Goal: Task Accomplishment & Management: Manage account settings

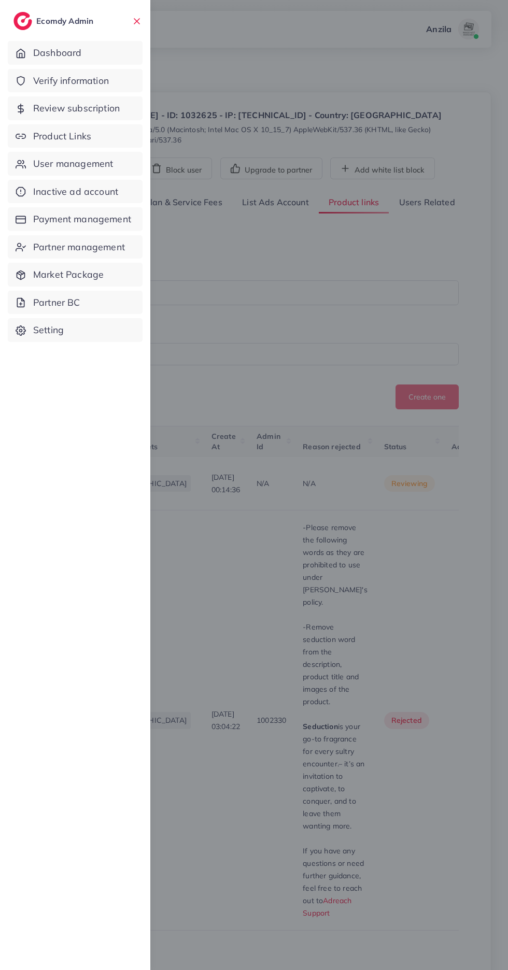
scroll to position [154, 0]
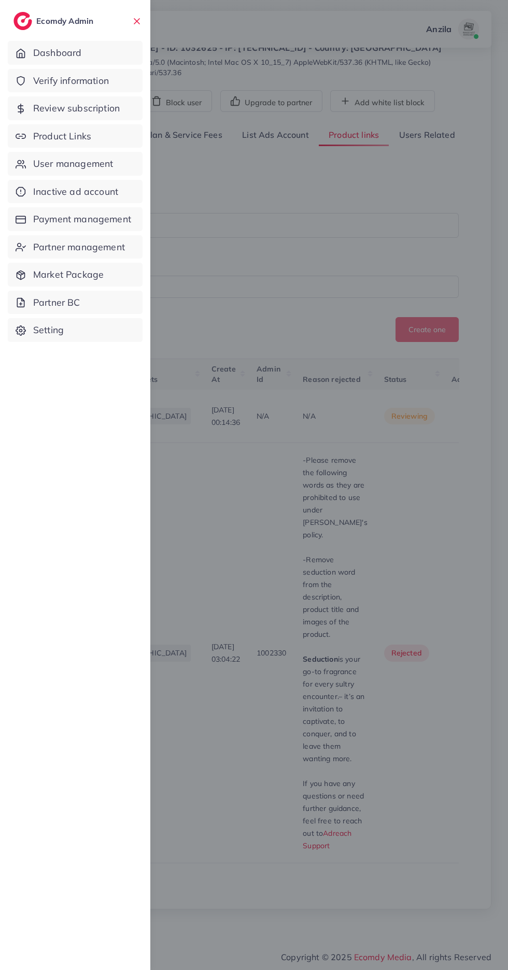
click at [101, 76] on span "Verify information" at bounding box center [71, 80] width 76 height 13
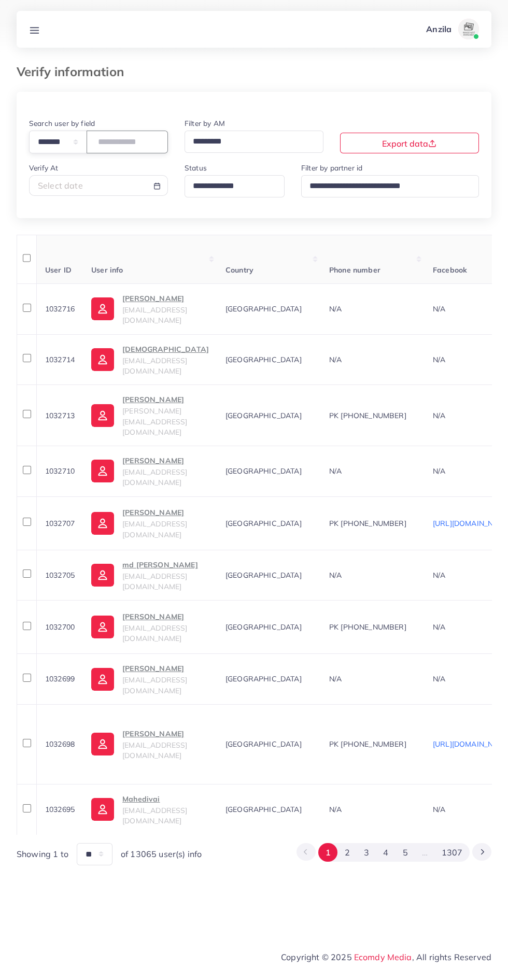
click at [132, 140] on input "number" at bounding box center [127, 142] width 81 height 22
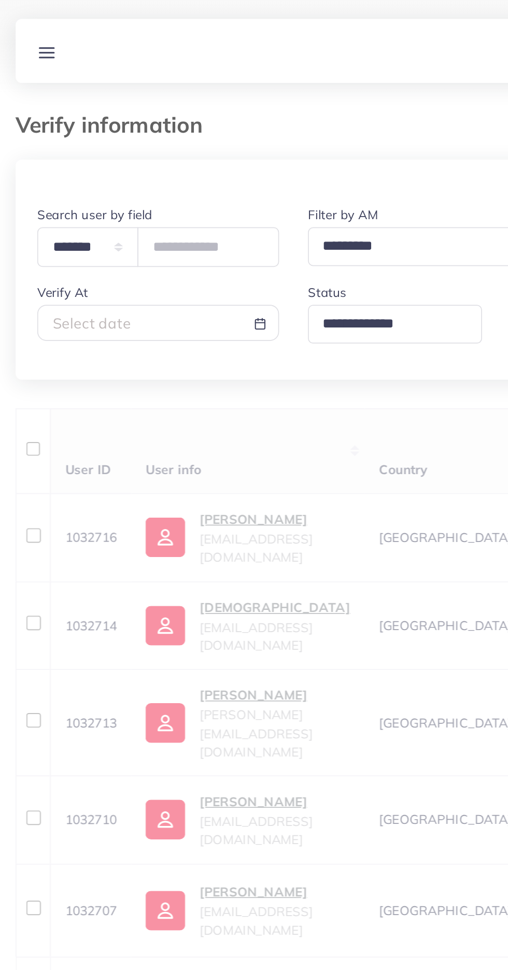
click at [201, 90] on div "Verify information" at bounding box center [253, 77] width 491 height 27
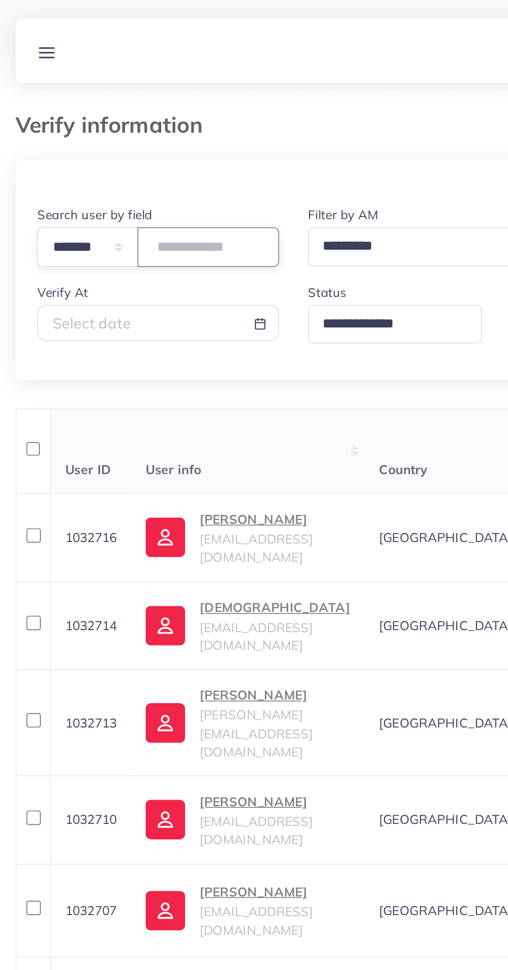
click at [135, 145] on input "number" at bounding box center [127, 142] width 81 height 22
click at [69, 148] on select "**********" at bounding box center [58, 142] width 58 height 22
select select "*****"
paste input "**********"
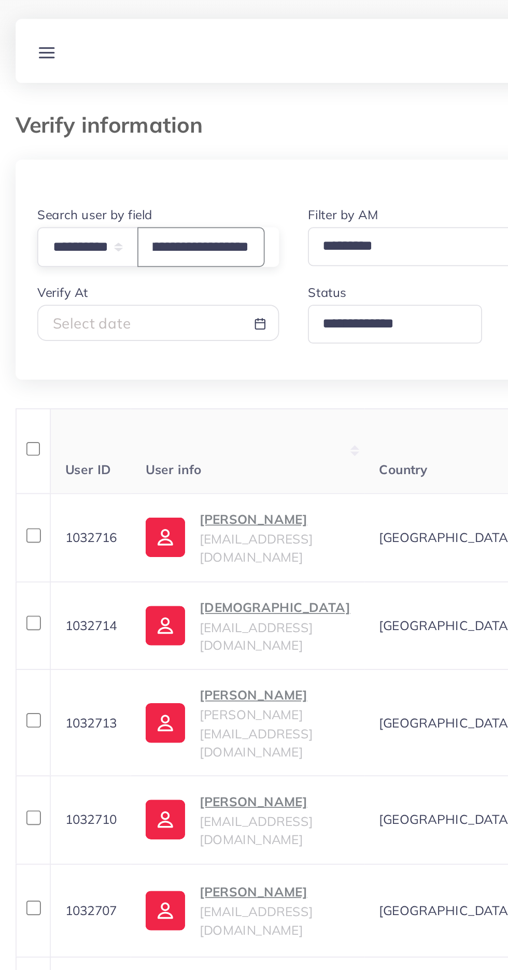
type input "**********"
click at [203, 94] on div at bounding box center [254, 104] width 474 height 25
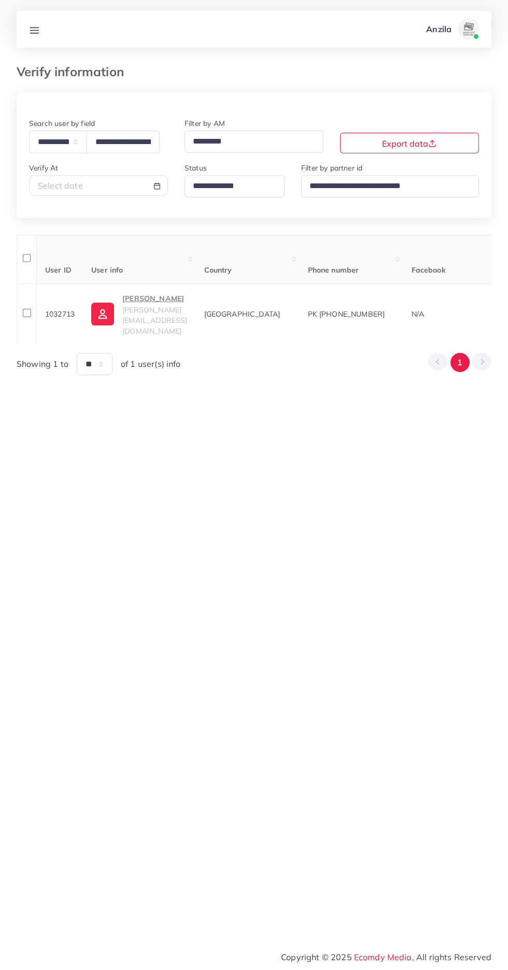
click at [160, 317] on span "[PERSON_NAME][EMAIL_ADDRESS][DOMAIN_NAME]" at bounding box center [154, 320] width 65 height 31
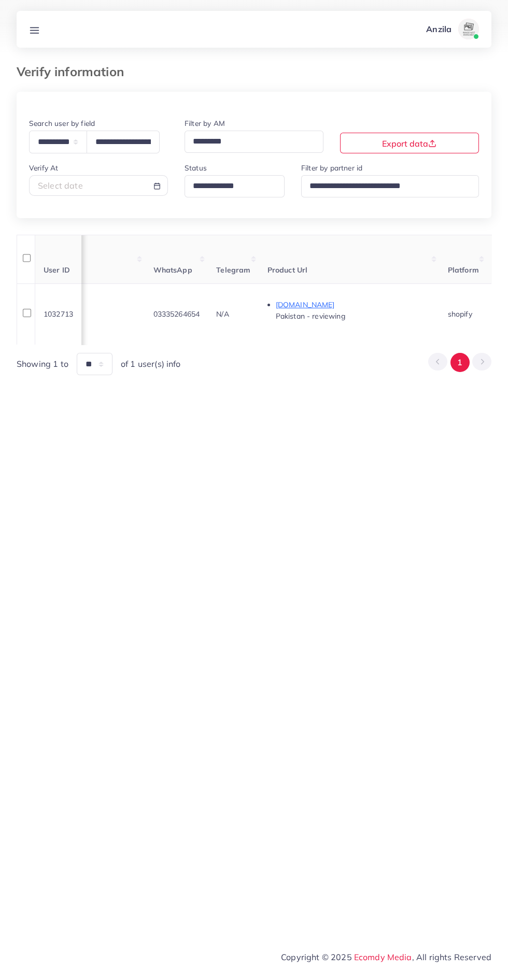
scroll to position [0, 1192]
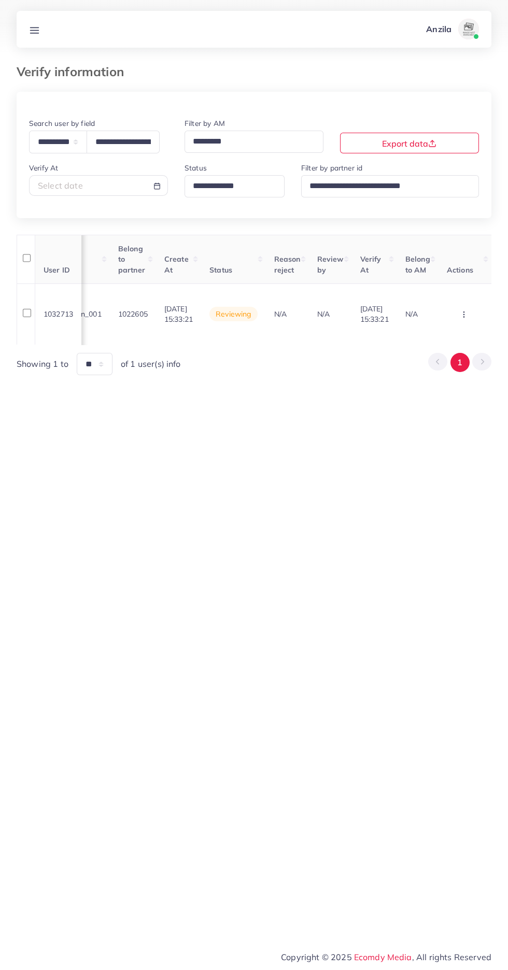
click at [465, 310] on icon "button" at bounding box center [463, 314] width 8 height 8
click at [451, 275] on link "Reject" at bounding box center [447, 280] width 82 height 23
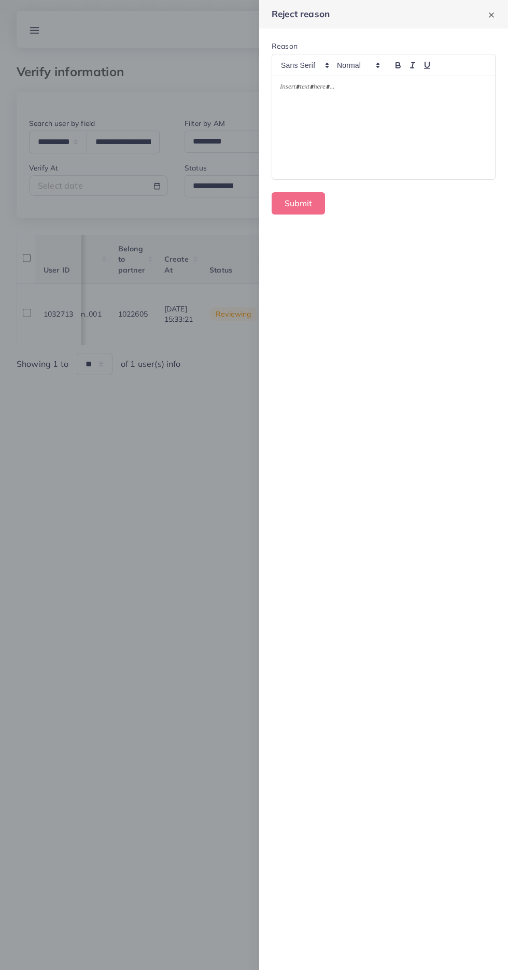
click at [382, 126] on div at bounding box center [383, 128] width 223 height 104
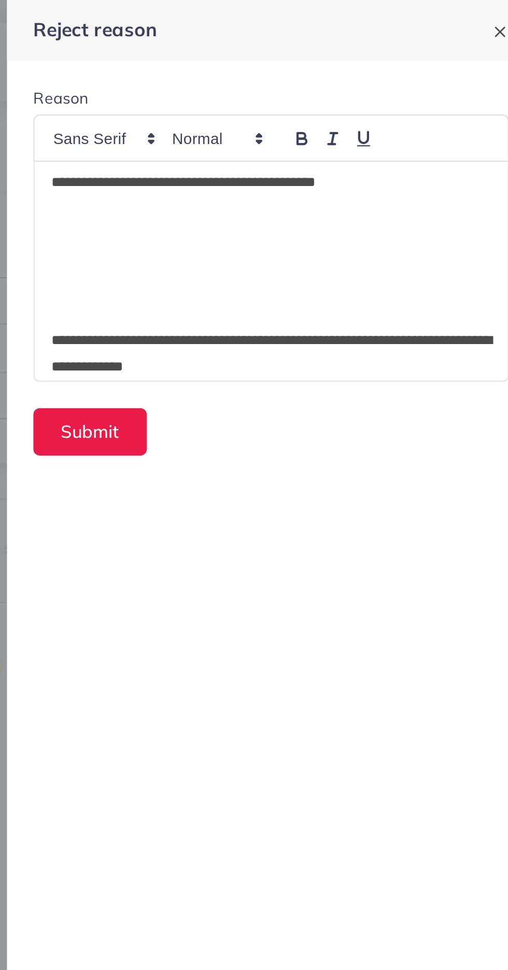
scroll to position [232, 0]
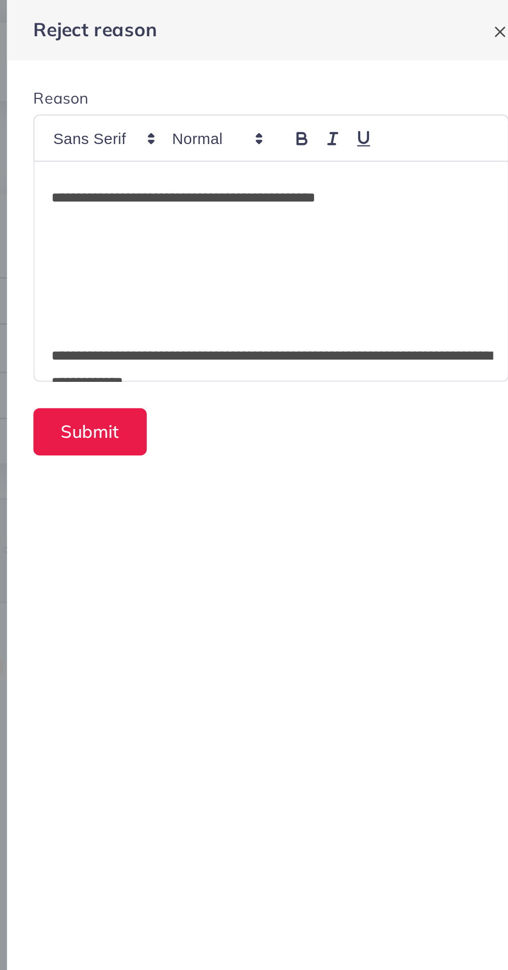
click at [292, 160] on p at bounding box center [383, 155] width 207 height 12
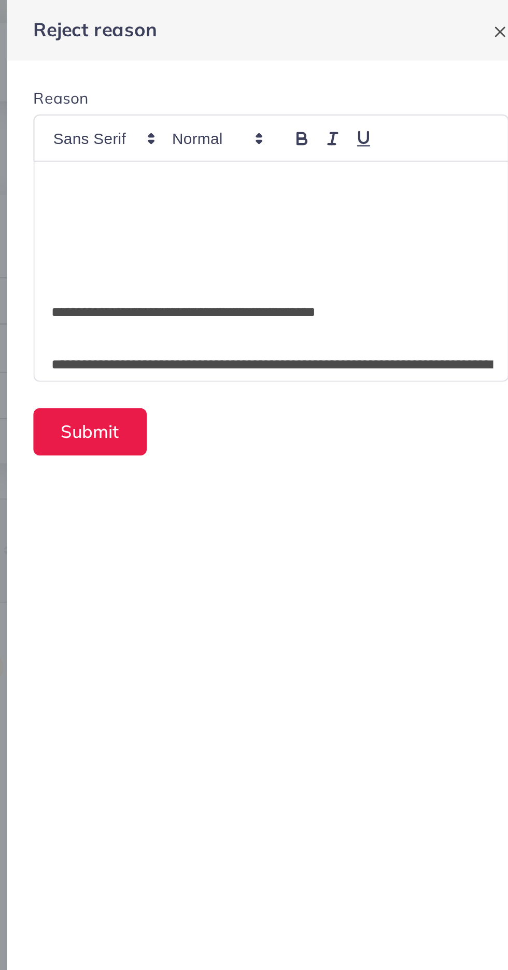
scroll to position [170, 0]
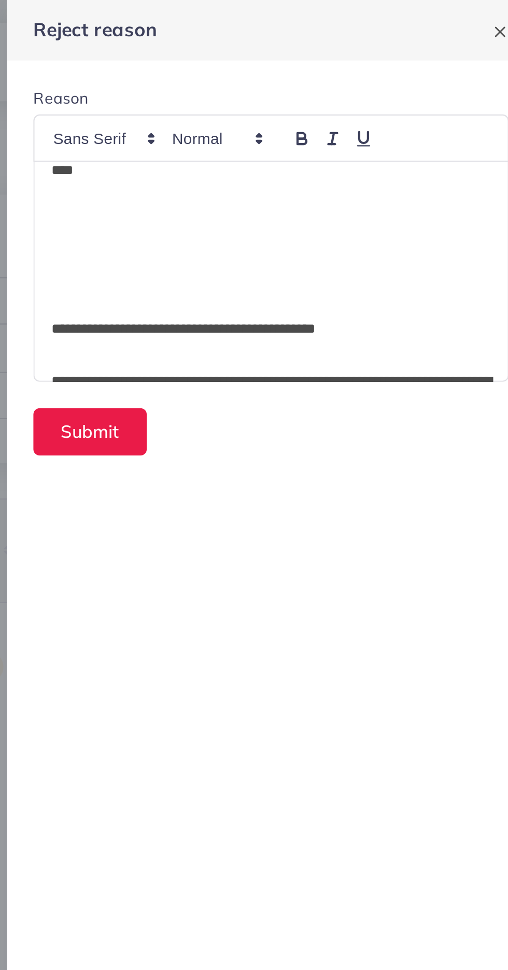
click at [290, 137] on p at bounding box center [383, 142] width 207 height 12
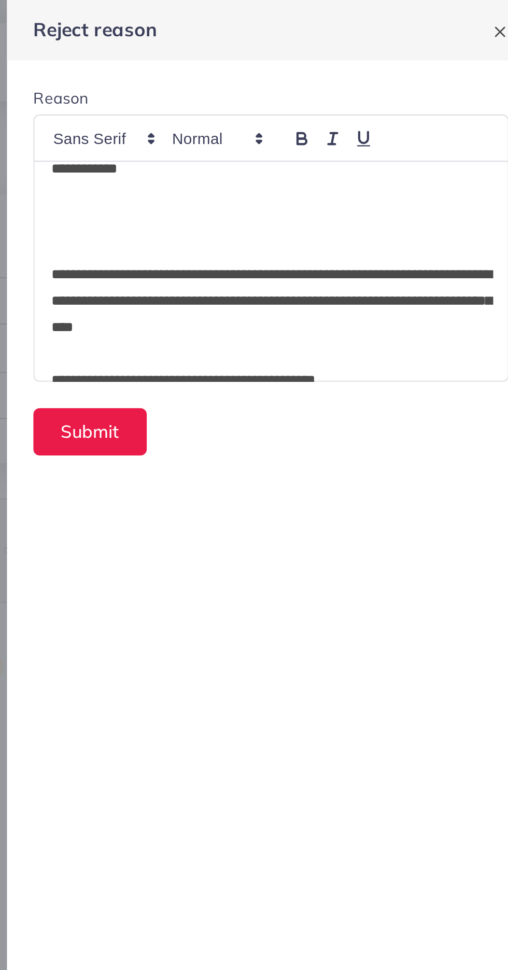
scroll to position [95, 0]
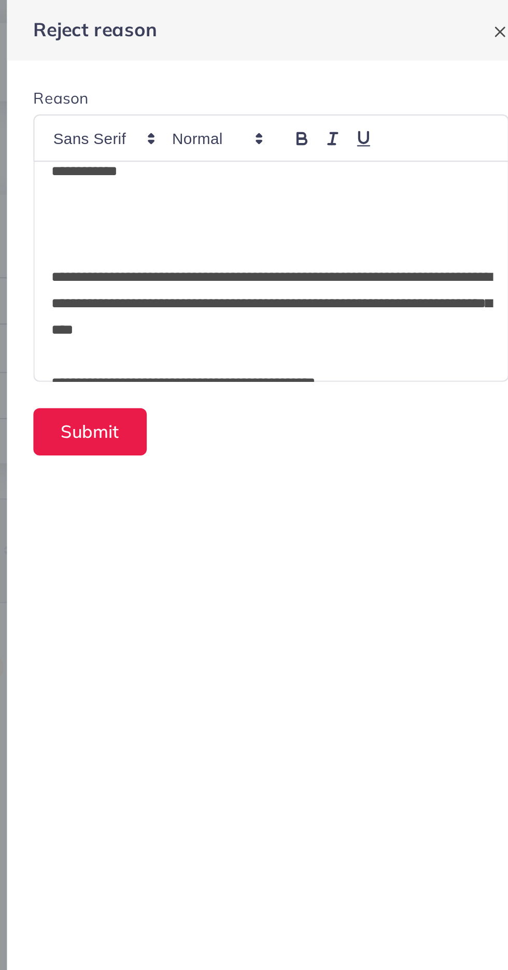
click at [292, 117] on p at bounding box center [383, 118] width 207 height 12
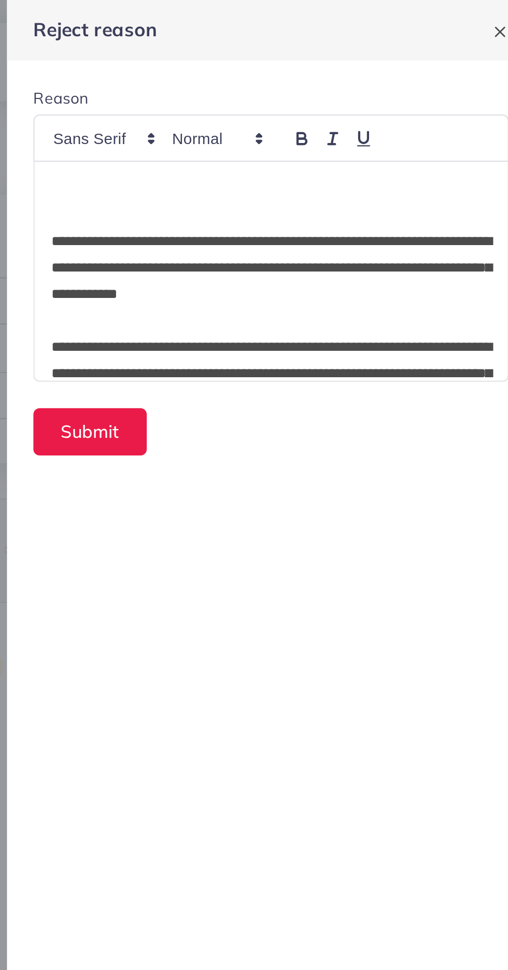
scroll to position [34, 0]
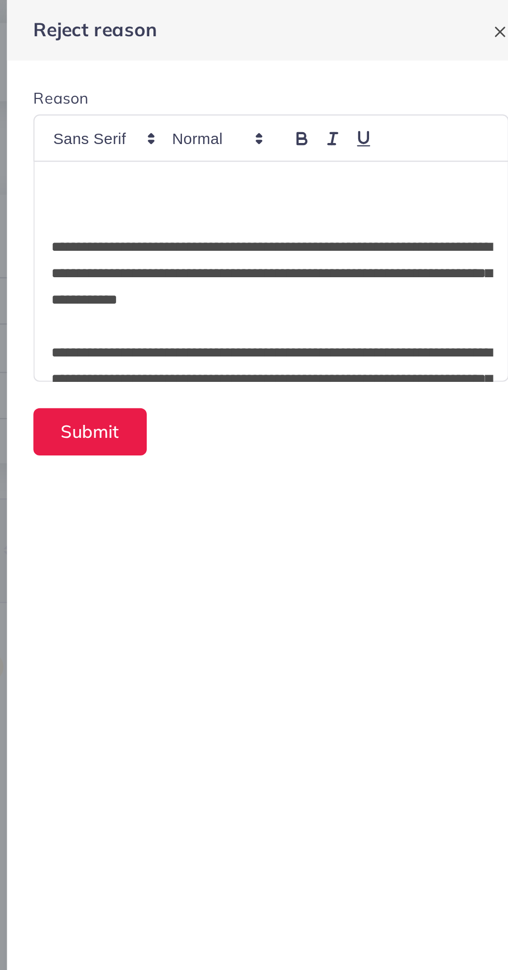
click at [291, 106] on p at bounding box center [383, 104] width 207 height 12
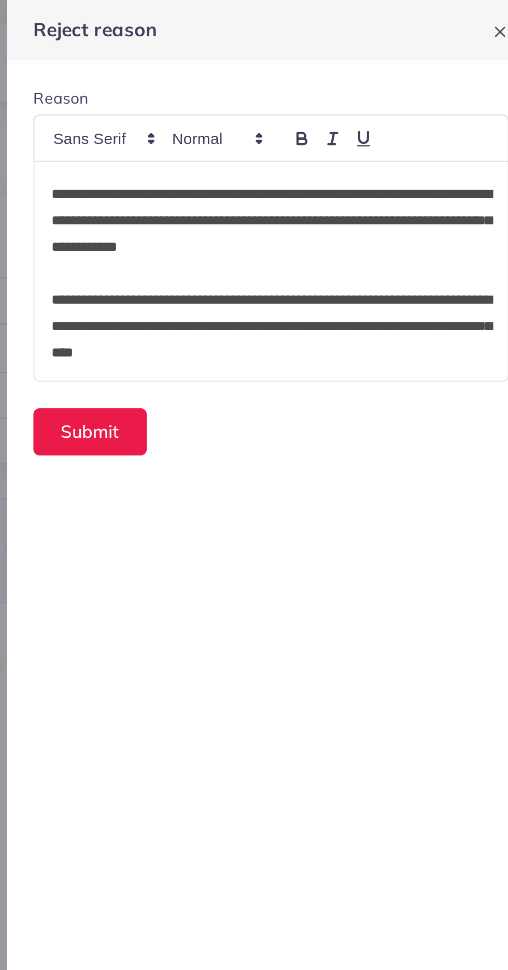
scroll to position [0, 0]
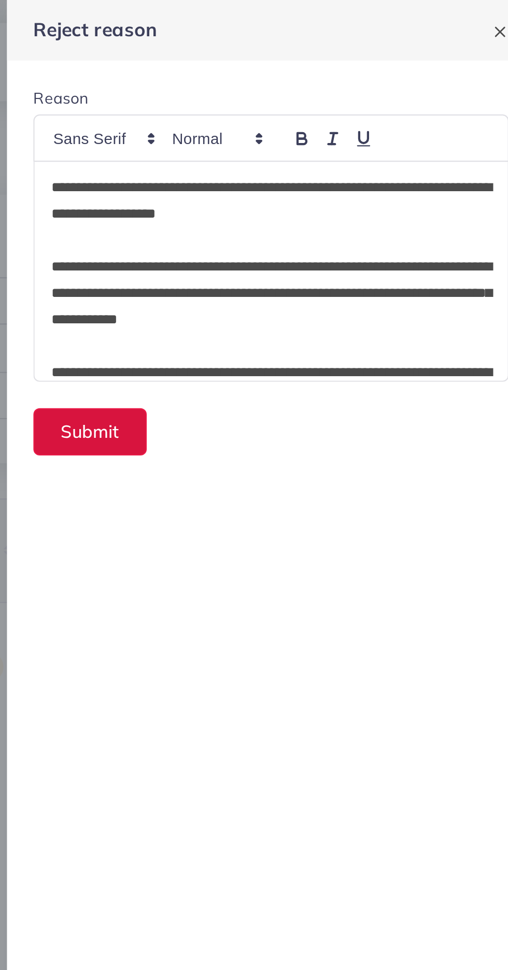
click at [309, 201] on button "Submit" at bounding box center [297, 203] width 53 height 22
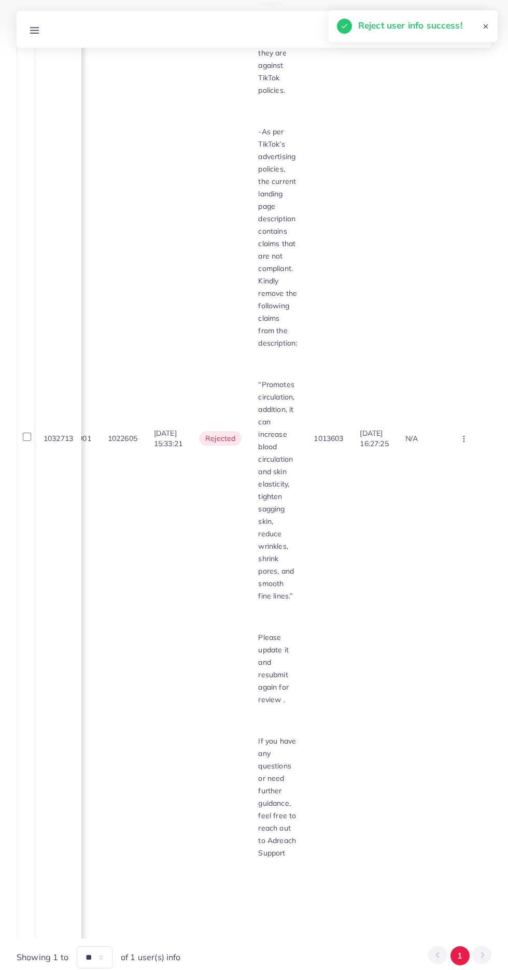
scroll to position [390, 0]
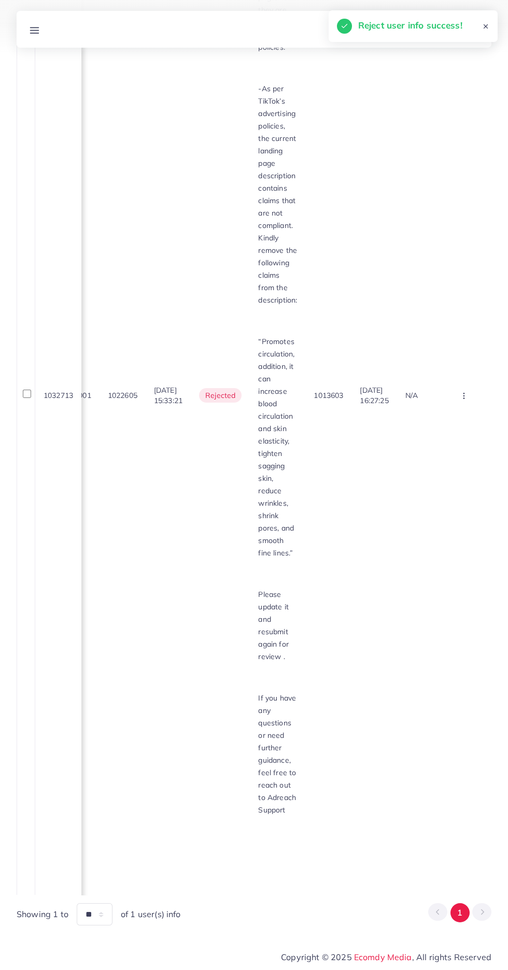
click at [59, 33] on div "Anzila Profile Log out" at bounding box center [254, 29] width 474 height 34
click at [39, 43] on div "Anzila Profile Log out" at bounding box center [254, 29] width 474 height 34
click at [36, 30] on line at bounding box center [35, 30] width 8 height 0
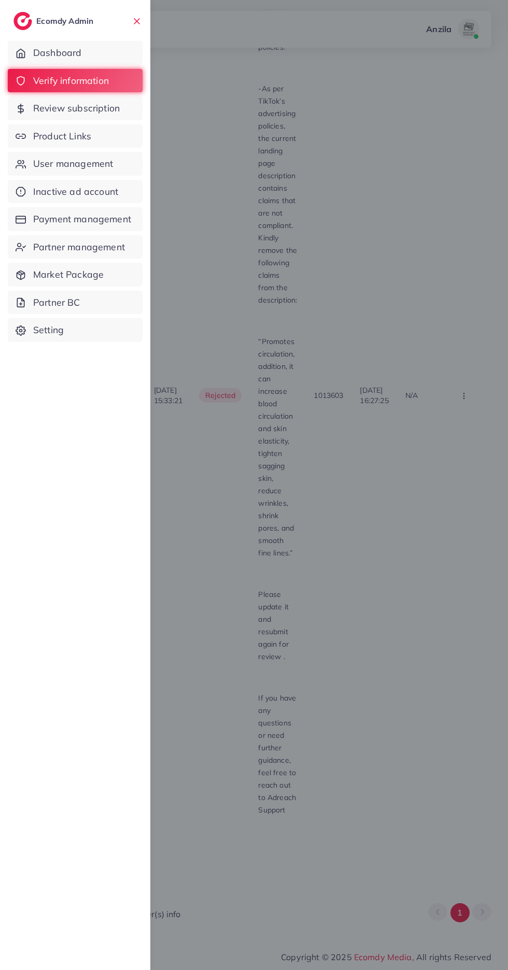
click at [85, 133] on span "Product Links" at bounding box center [62, 135] width 58 height 13
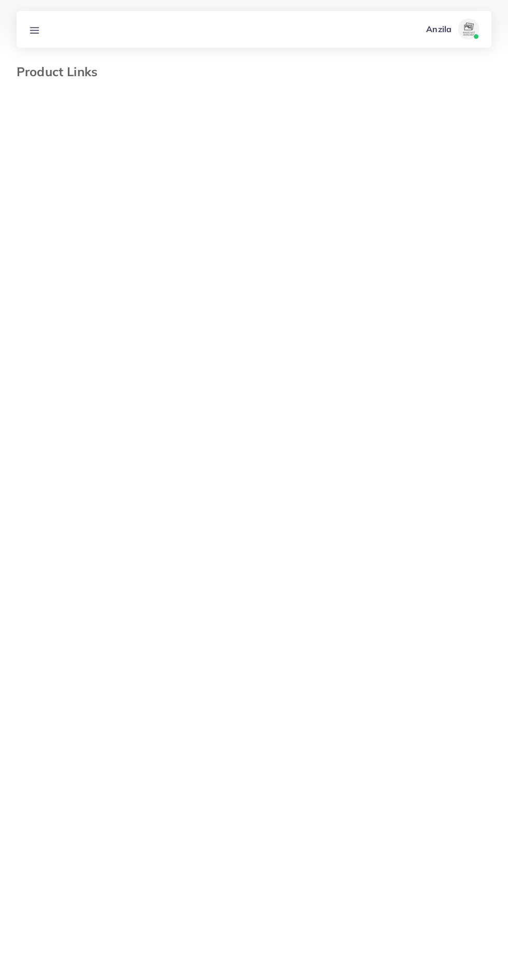
select select "*********"
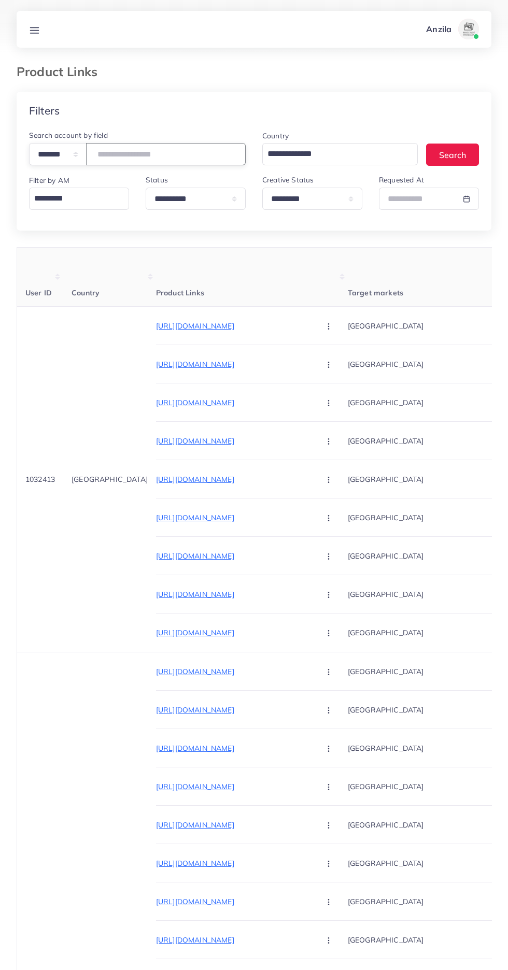
click at [169, 156] on input "number" at bounding box center [166, 154] width 160 height 22
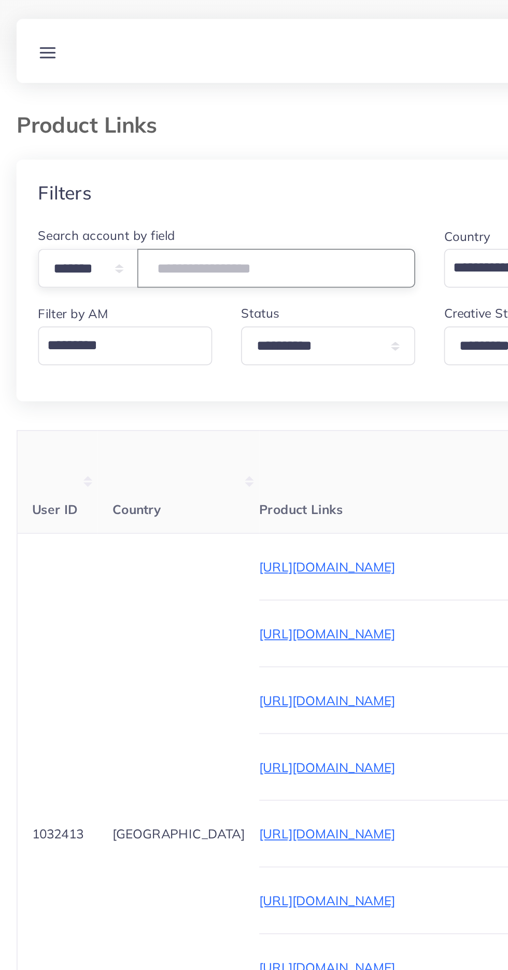
type input "*******"
click at [216, 111] on div "Filters" at bounding box center [254, 111] width 474 height 38
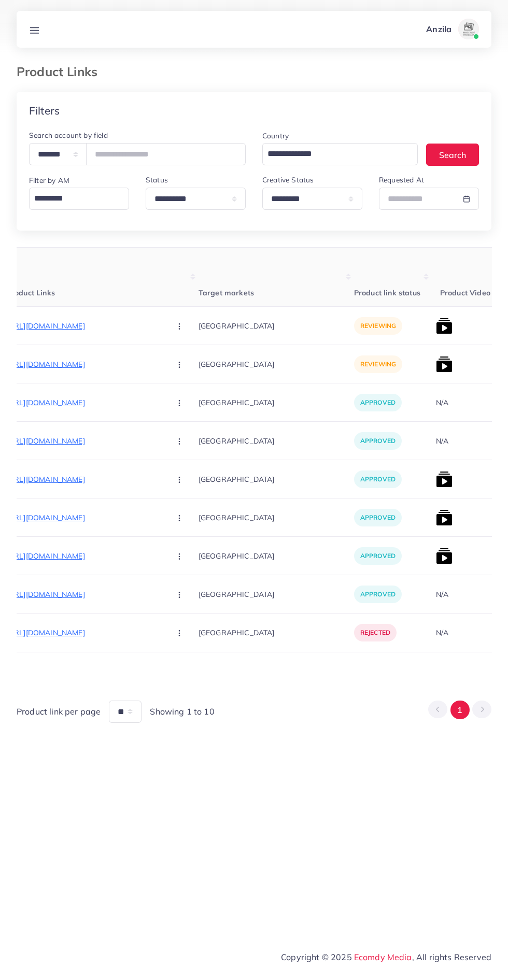
scroll to position [0, 175]
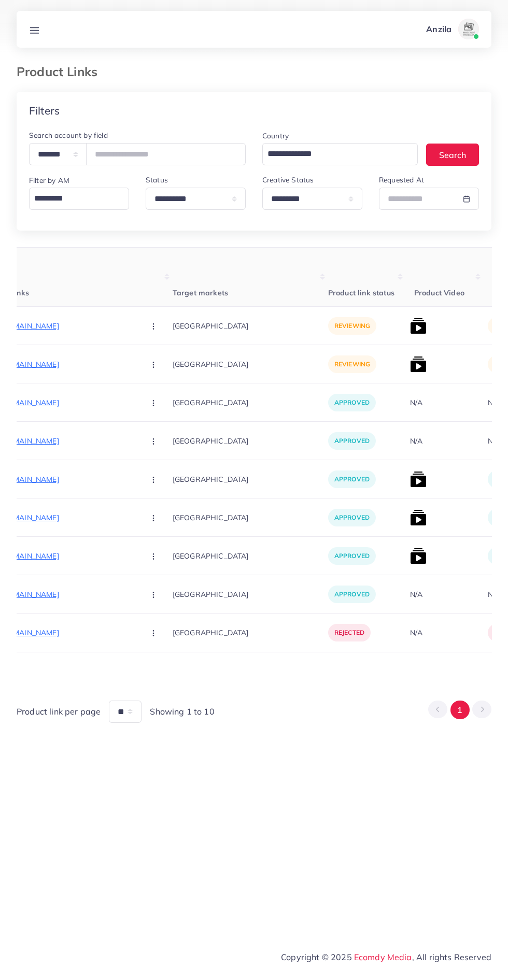
click at [64, 325] on p "[URL][DOMAIN_NAME]" at bounding box center [58, 326] width 155 height 12
click at [136, 327] on button "button" at bounding box center [154, 325] width 36 height 23
click at [159, 356] on span "Approve" at bounding box center [176, 357] width 34 height 10
click at [410, 325] on img at bounding box center [418, 326] width 17 height 17
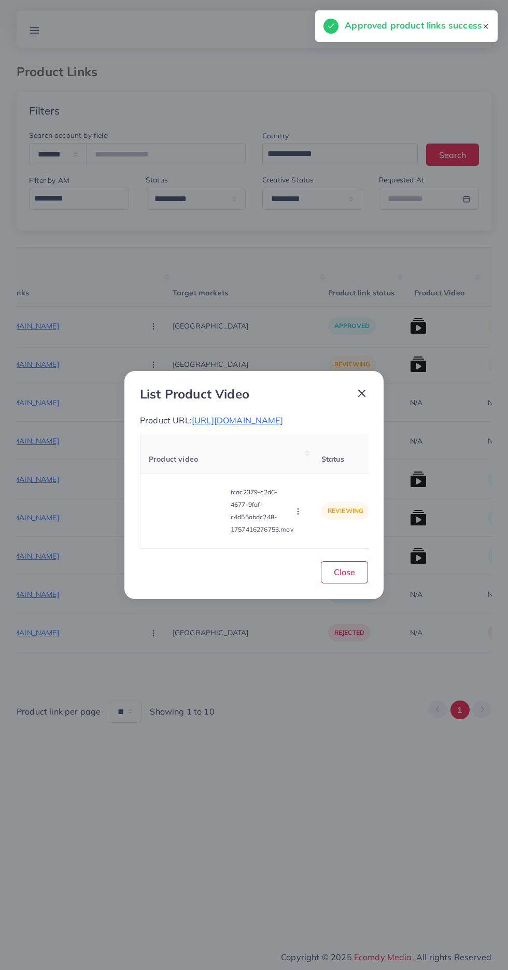
click at [184, 498] on video at bounding box center [188, 510] width 78 height 47
click at [185, 525] on div at bounding box center [188, 510] width 78 height 47
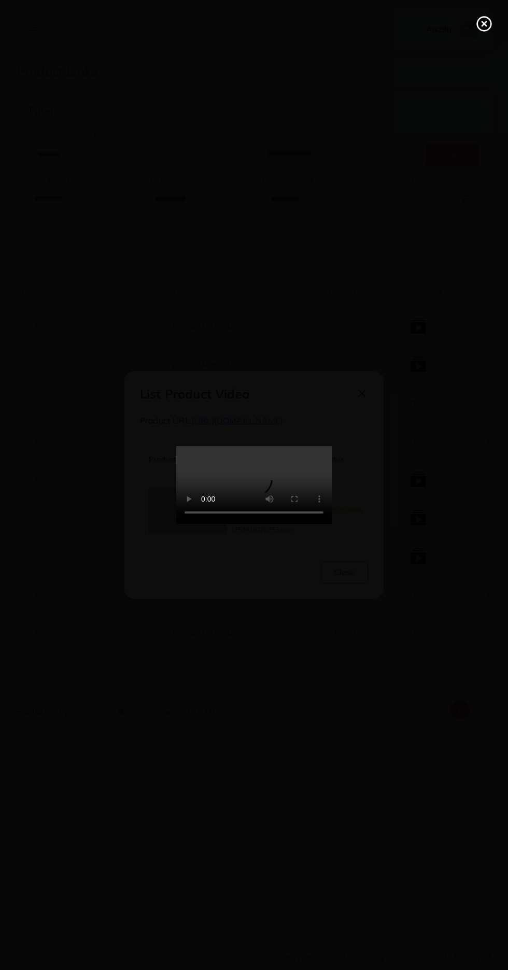
click at [477, 26] on icon at bounding box center [484, 24] width 17 height 17
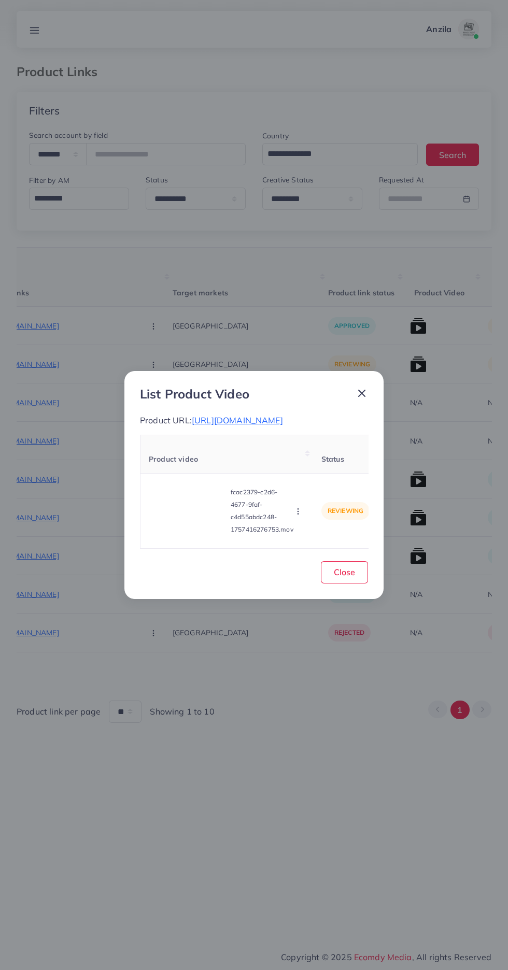
click at [283, 415] on span "[URL][DOMAIN_NAME]" at bounding box center [237, 420] width 91 height 10
click at [201, 514] on video at bounding box center [188, 510] width 78 height 47
click at [189, 514] on icon at bounding box center [187, 510] width 17 height 17
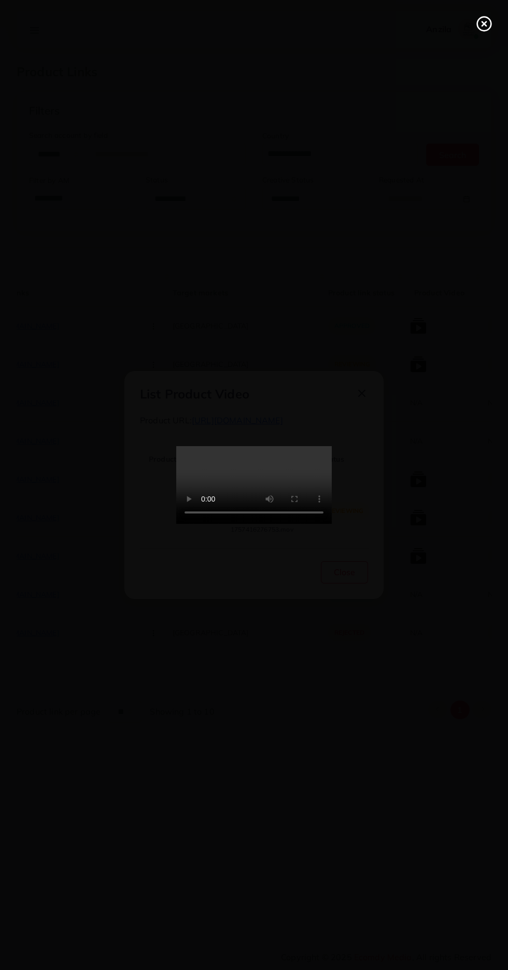
click at [481, 24] on icon at bounding box center [484, 24] width 17 height 17
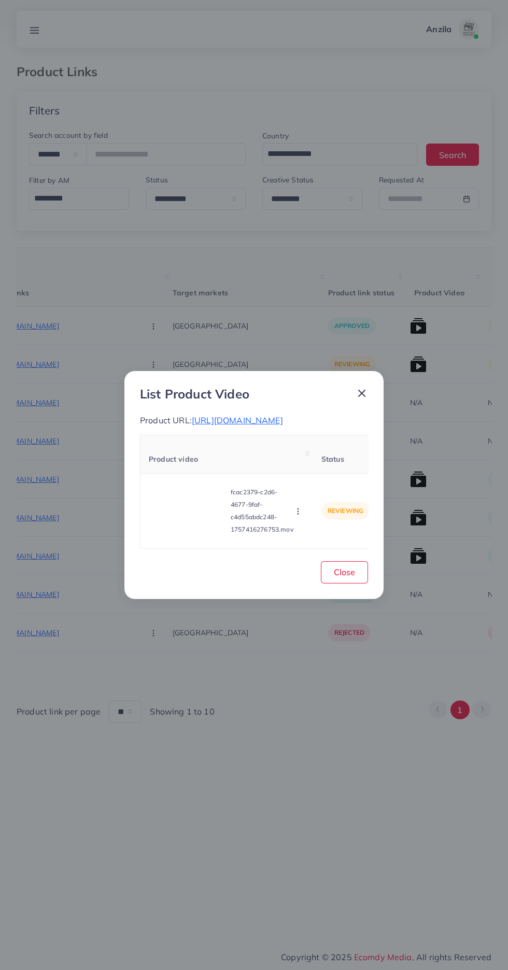
click at [298, 511] on circle "button" at bounding box center [297, 511] width 1 height 1
click at [329, 461] on span "Approve" at bounding box center [321, 462] width 34 height 10
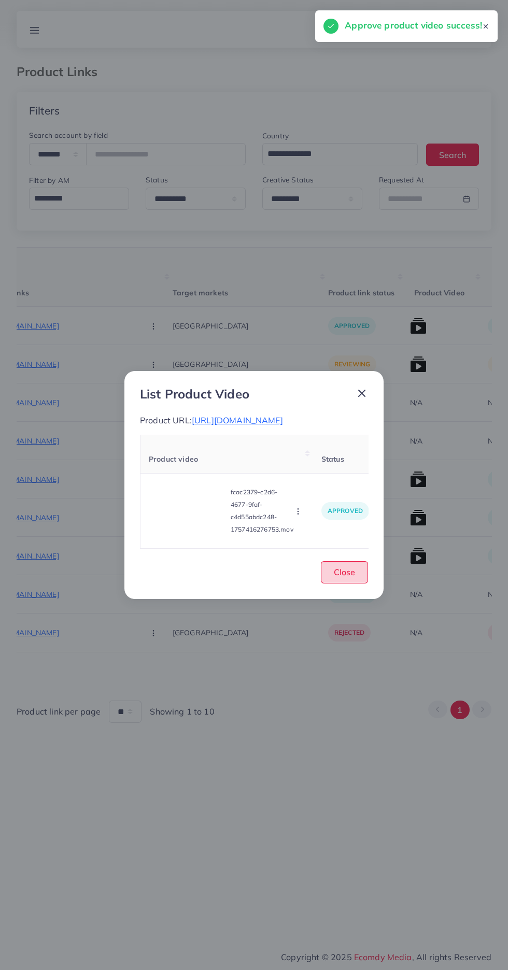
click at [360, 569] on button "Close" at bounding box center [344, 572] width 47 height 22
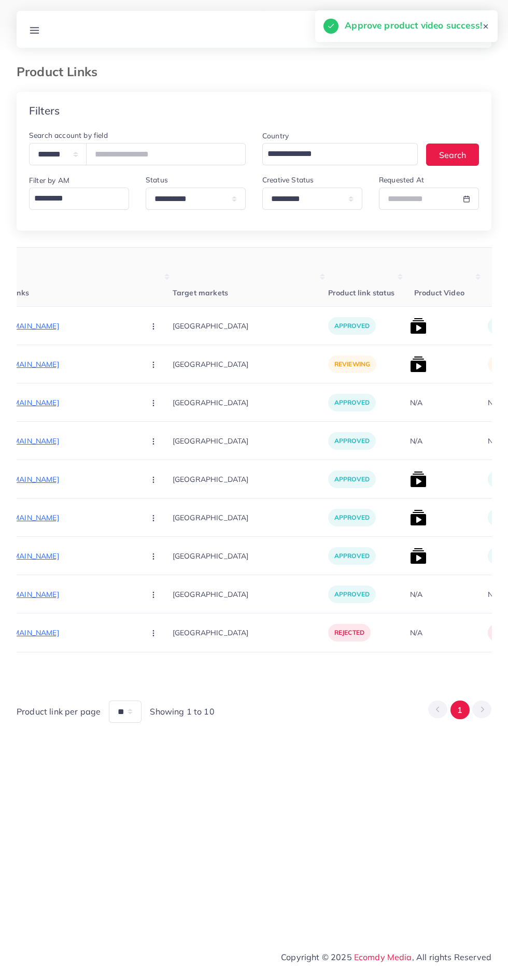
click at [66, 363] on p "[URL][DOMAIN_NAME]" at bounding box center [58, 364] width 155 height 12
click at [136, 366] on button "button" at bounding box center [154, 363] width 36 height 23
click at [159, 392] on span "Approve" at bounding box center [176, 396] width 34 height 10
click at [410, 366] on img at bounding box center [418, 364] width 17 height 17
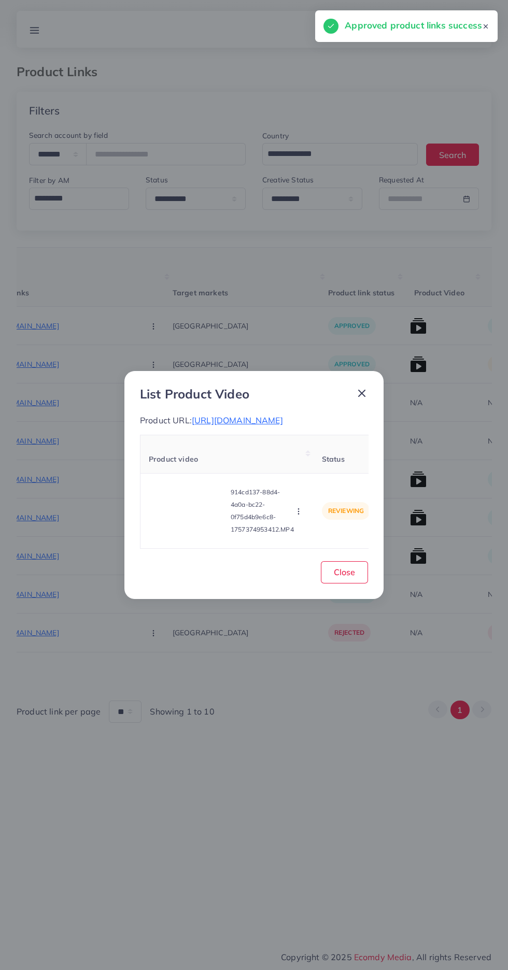
click at [193, 531] on video at bounding box center [188, 510] width 78 height 47
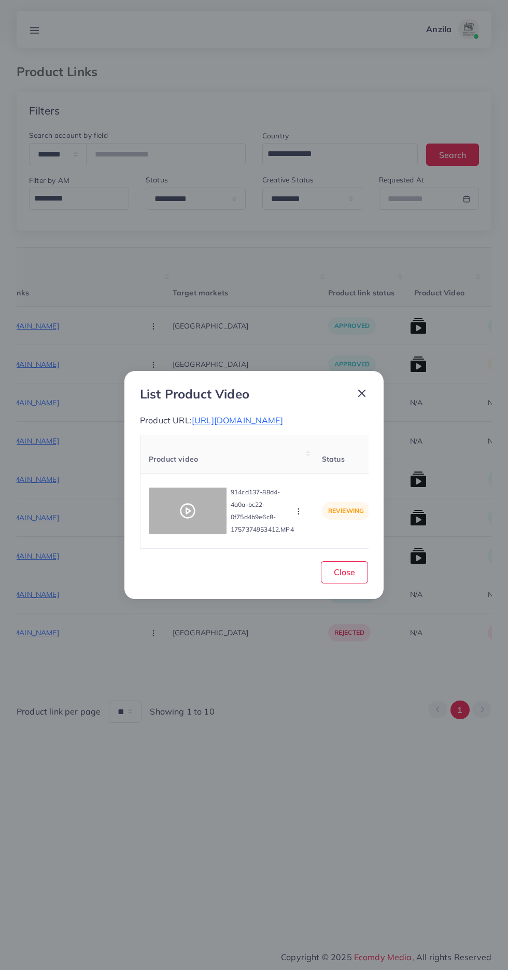
click at [184, 534] on div at bounding box center [188, 510] width 78 height 47
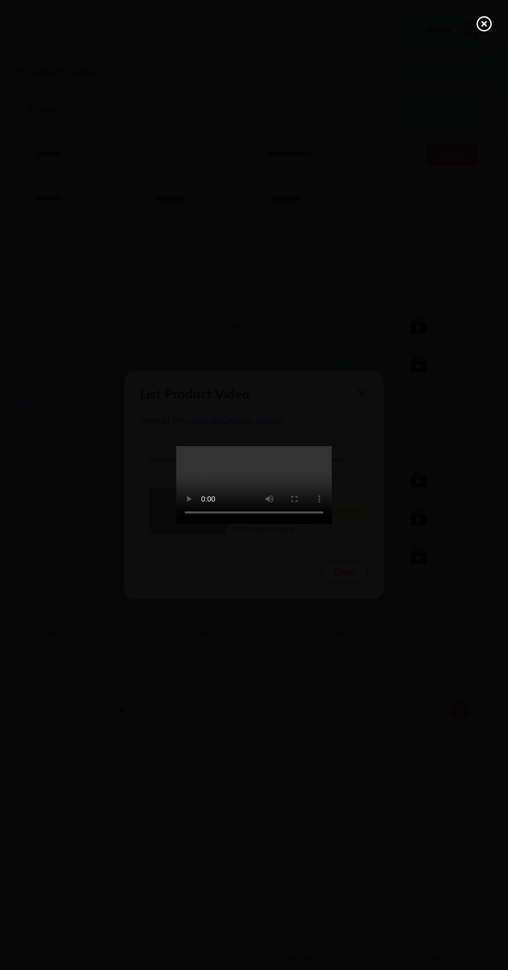
click at [484, 24] on line at bounding box center [484, 24] width 4 height 4
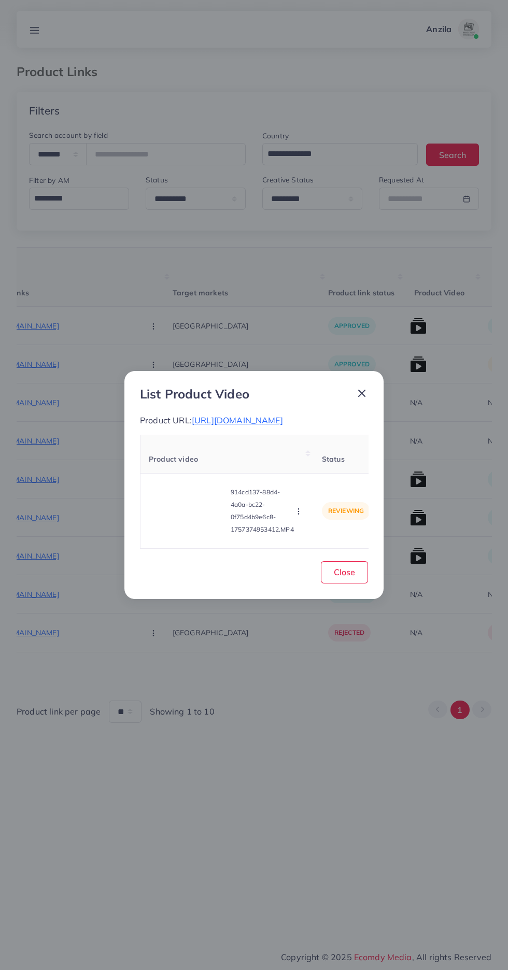
click at [271, 415] on span "[URL][DOMAIN_NAME]" at bounding box center [237, 420] width 91 height 10
click at [296, 515] on icon "button" at bounding box center [298, 511] width 8 height 8
click at [324, 468] on span "Approve" at bounding box center [321, 462] width 34 height 10
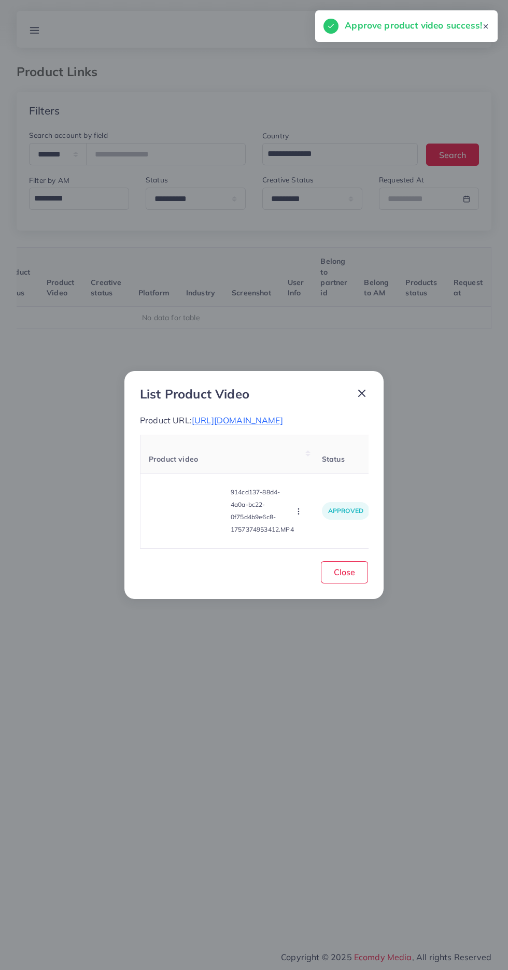
scroll to position [0, 162]
click at [344, 577] on span "Close" at bounding box center [344, 572] width 21 height 10
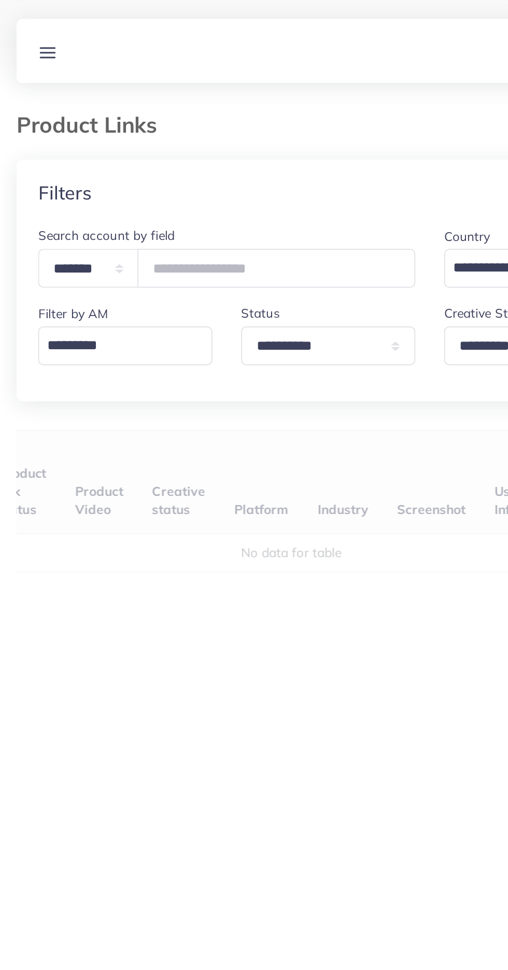
click at [185, 283] on div "User ID Country Product Links Target markets Product link status Product Video …" at bounding box center [254, 465] width 474 height 436
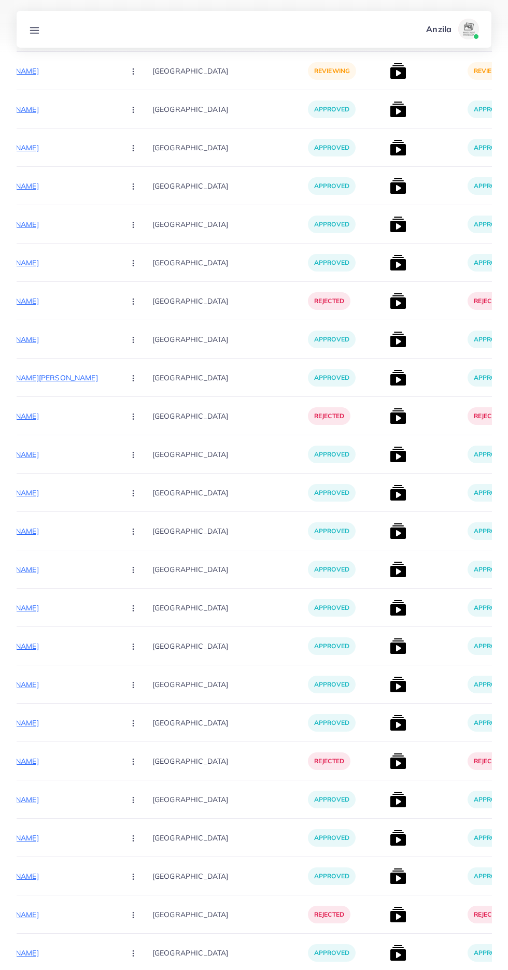
scroll to position [0, 0]
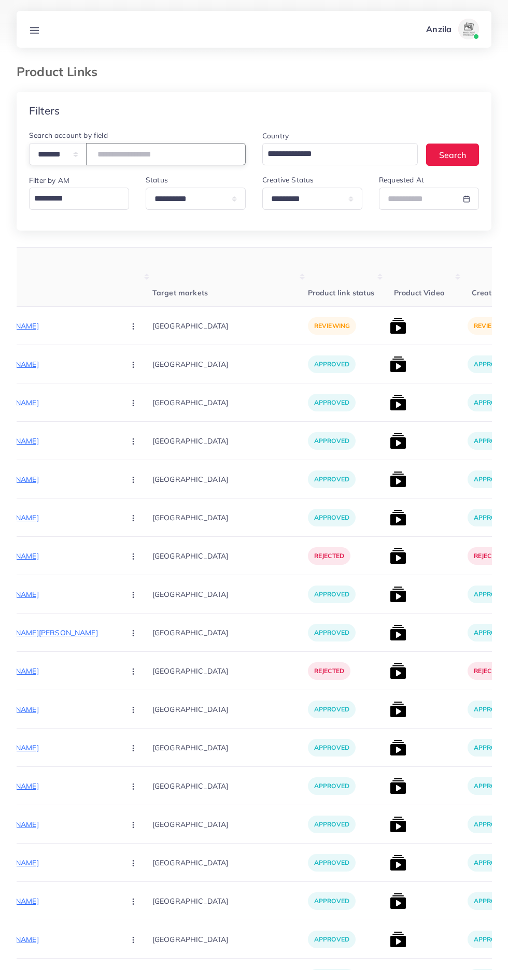
click at [142, 157] on input "number" at bounding box center [166, 154] width 160 height 22
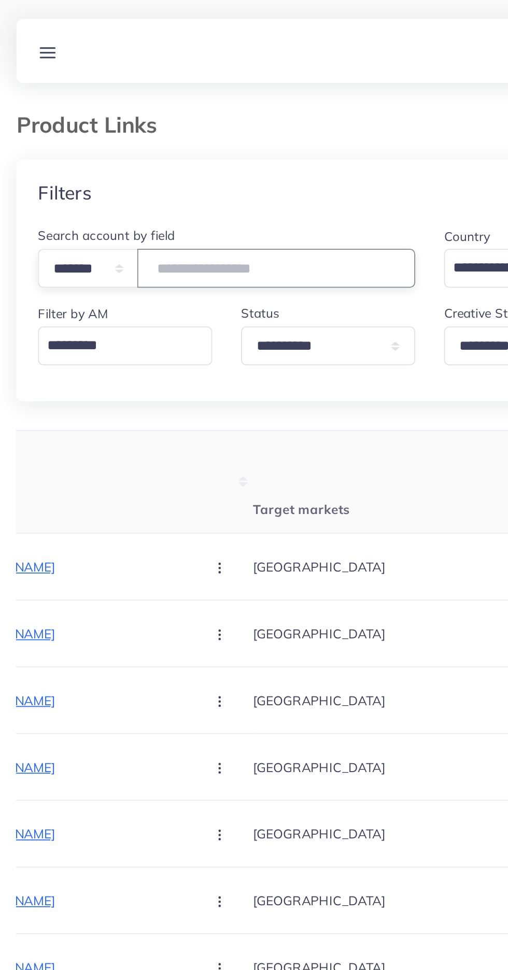
type input "*******"
click at [237, 114] on div "Filters" at bounding box center [254, 111] width 474 height 38
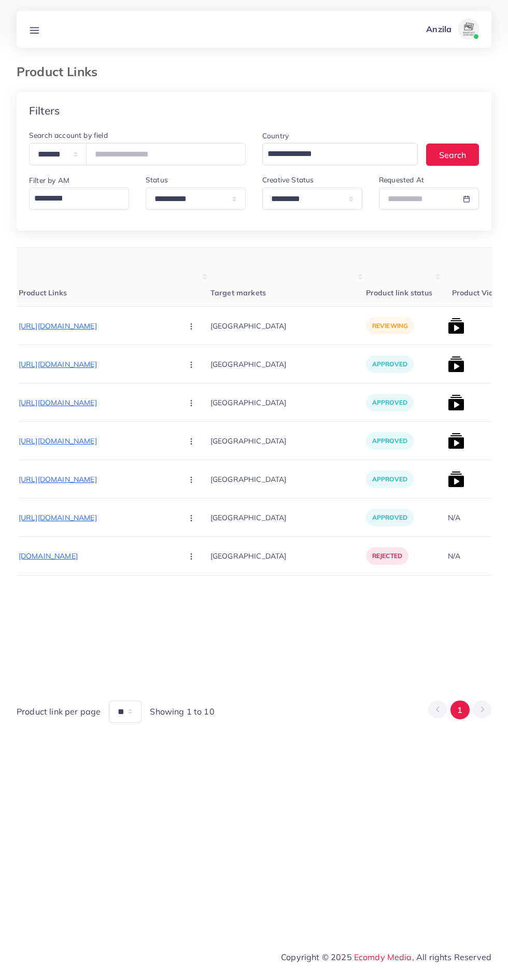
scroll to position [0, 147]
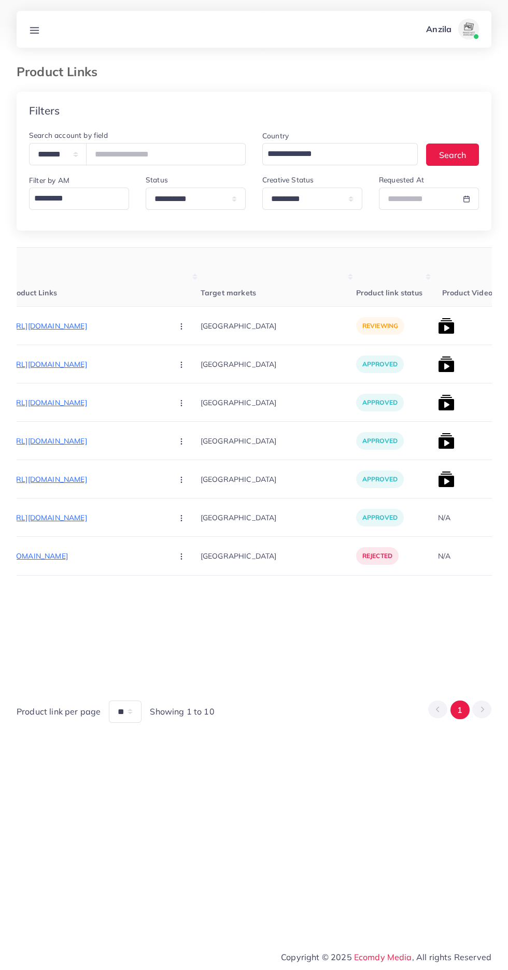
click at [92, 326] on p "[URL][DOMAIN_NAME]" at bounding box center [86, 326] width 155 height 12
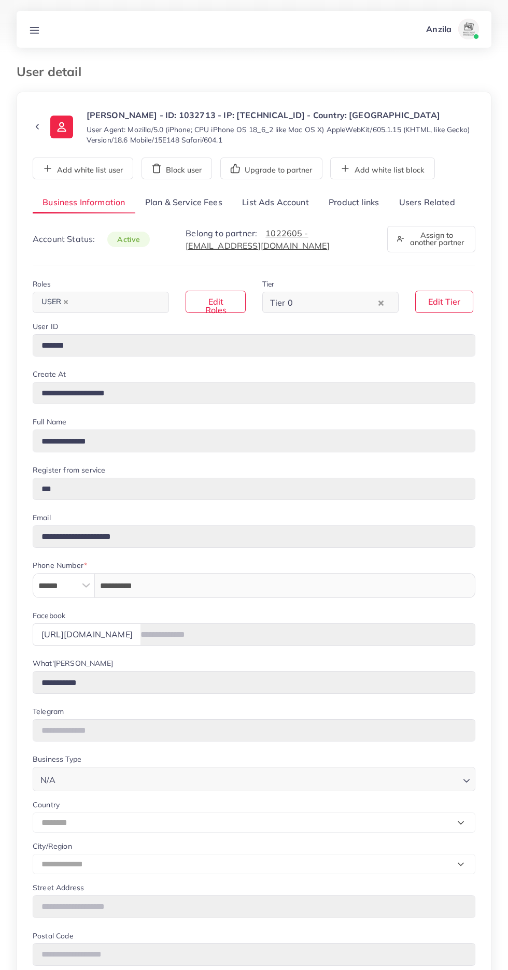
select select "********"
click at [424, 202] on link "Users Related" at bounding box center [426, 203] width 76 height 22
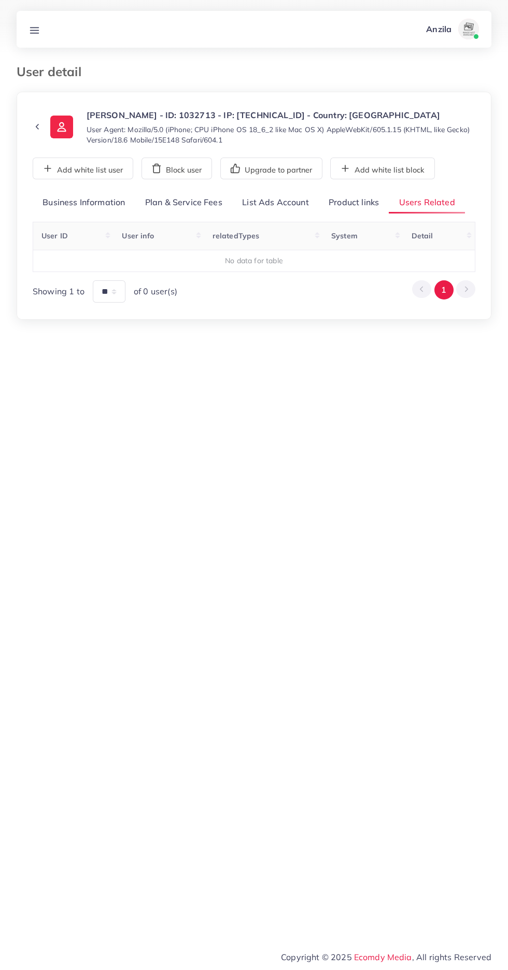
click at [349, 202] on link "Product links" at bounding box center [354, 203] width 70 height 22
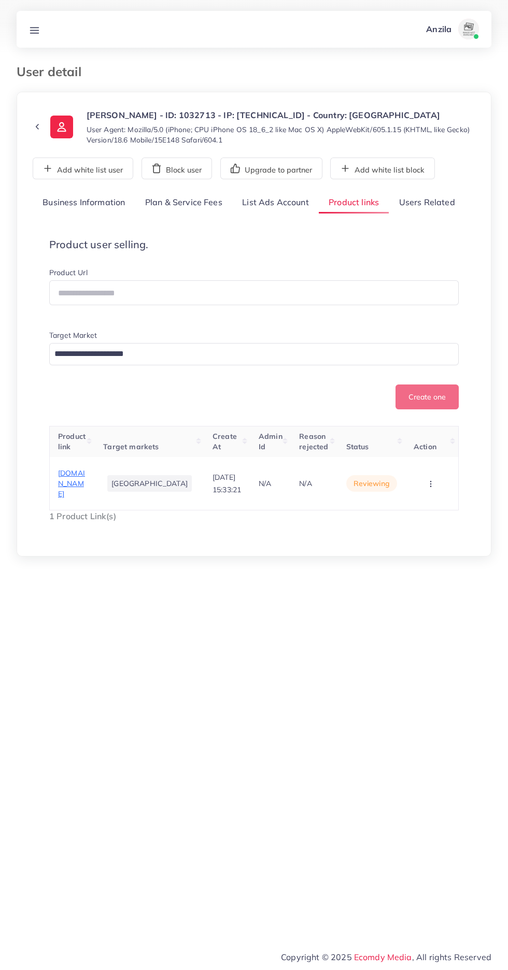
click at [66, 485] on span "[DOMAIN_NAME]" at bounding box center [71, 483] width 27 height 31
click at [443, 480] on button "button" at bounding box center [431, 482] width 36 height 23
click at [426, 476] on link "Reject" at bounding box center [414, 470] width 82 height 23
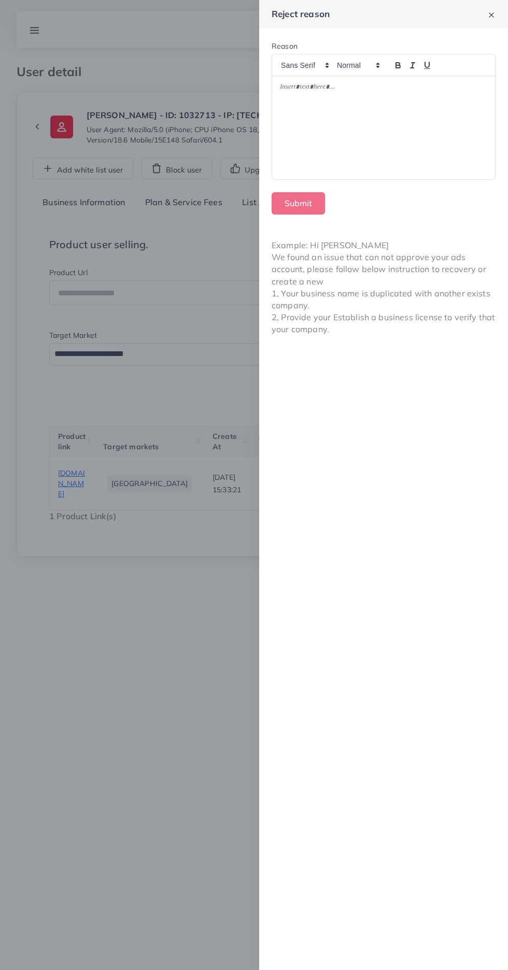
click at [309, 156] on div at bounding box center [383, 128] width 223 height 104
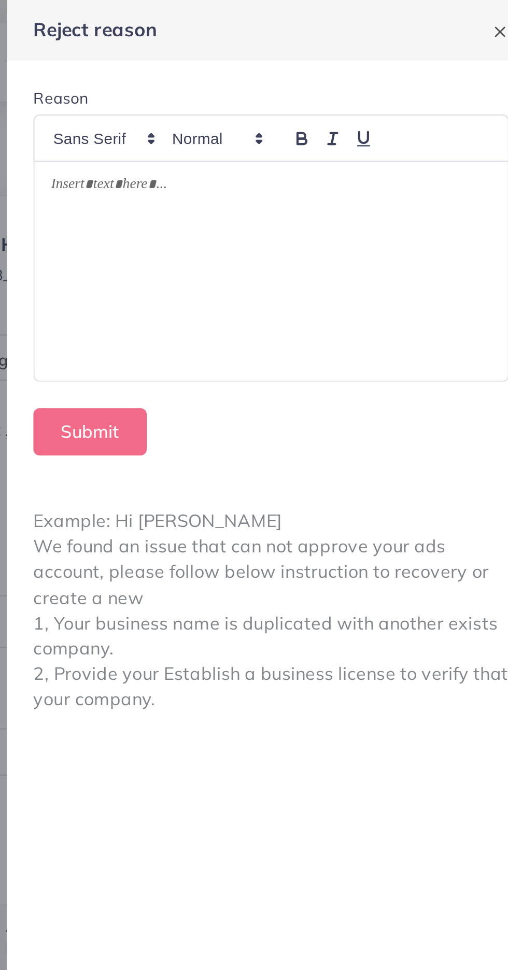
scroll to position [62, 0]
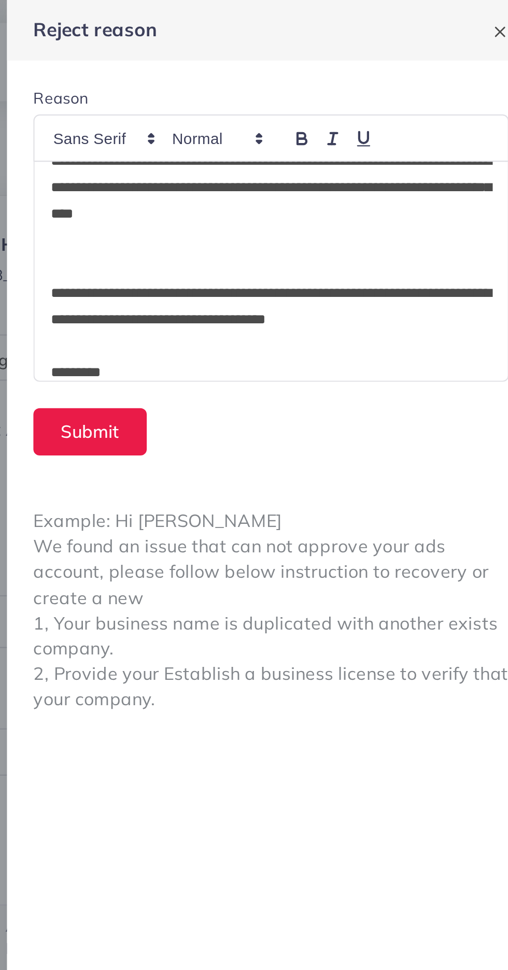
click at [478, 148] on p "**********" at bounding box center [383, 144] width 207 height 25
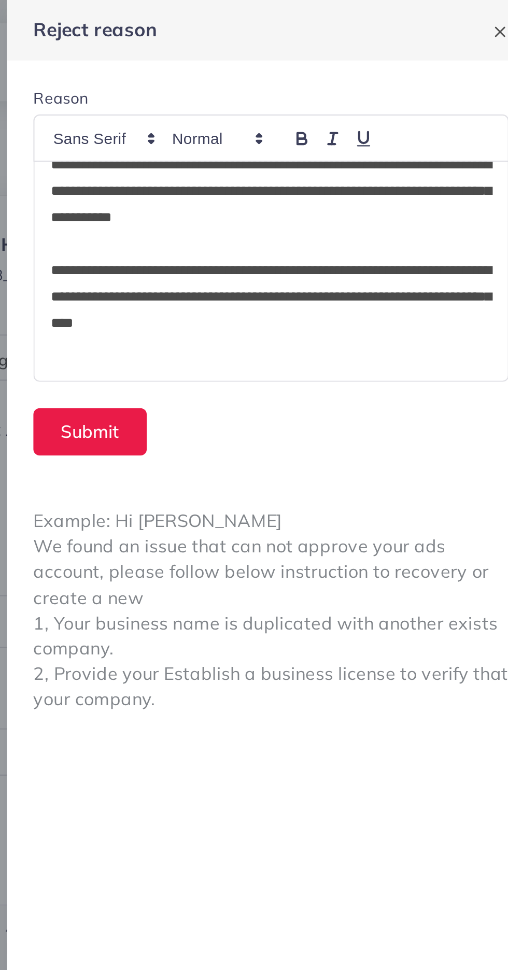
scroll to position [0, 0]
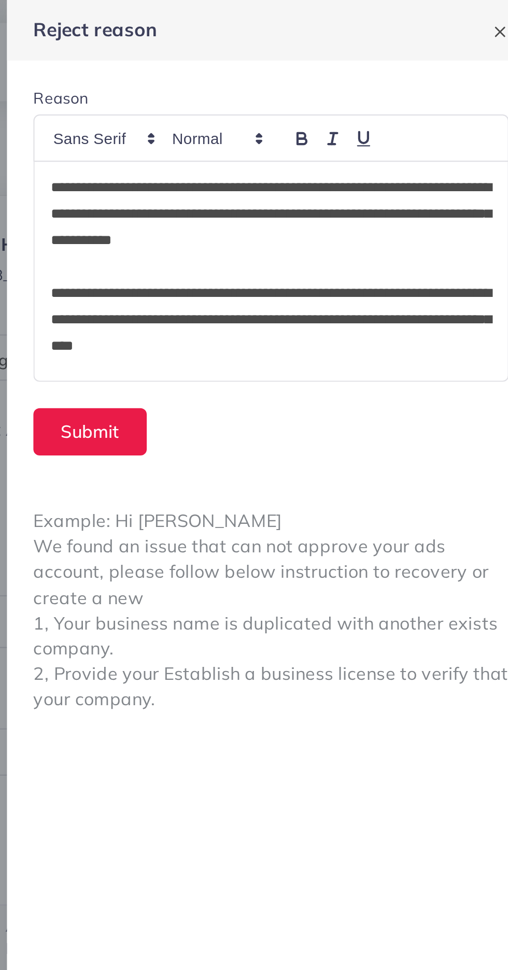
click at [279, 84] on div "**********" at bounding box center [383, 128] width 223 height 104
click at [275, 81] on div "**********" at bounding box center [383, 128] width 223 height 104
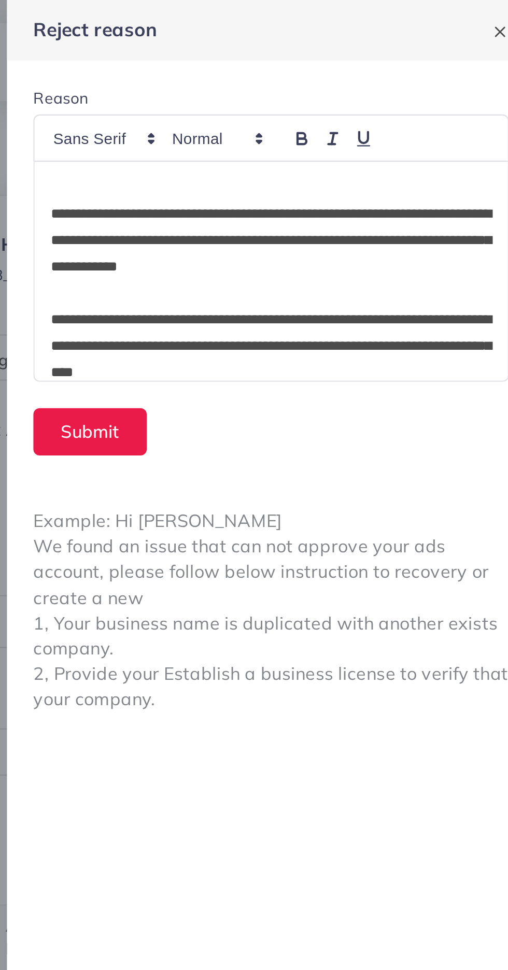
click at [279, 83] on div "**********" at bounding box center [383, 128] width 223 height 104
click at [310, 85] on p "*" at bounding box center [383, 88] width 207 height 12
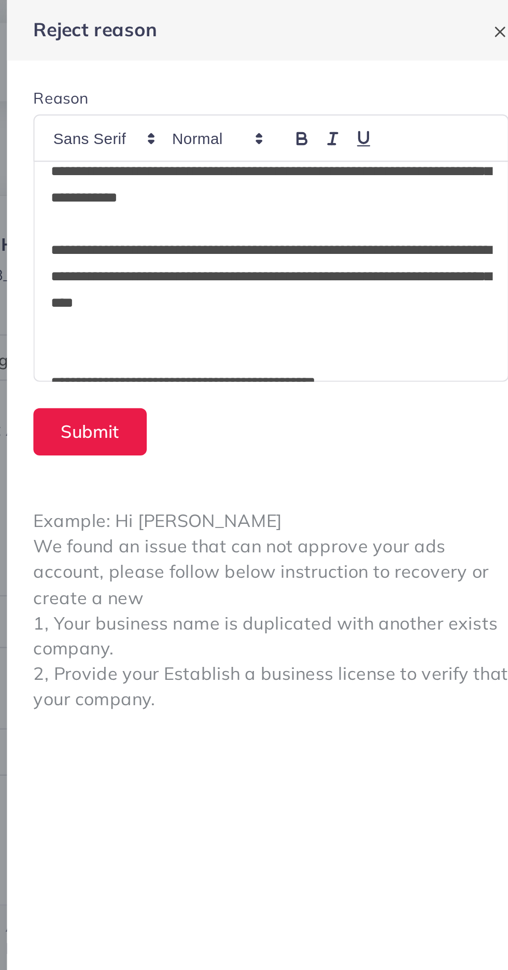
scroll to position [95, 0]
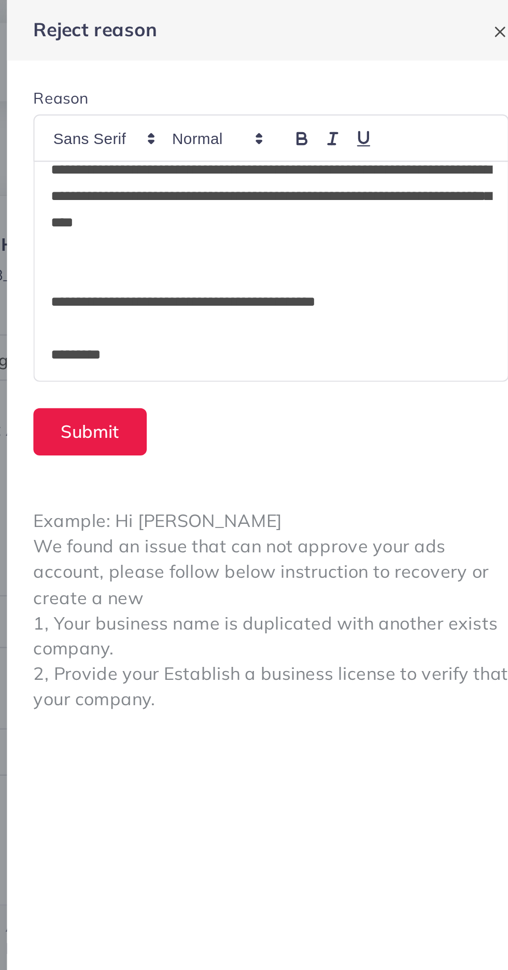
click at [324, 167] on p "*********" at bounding box center [383, 167] width 207 height 12
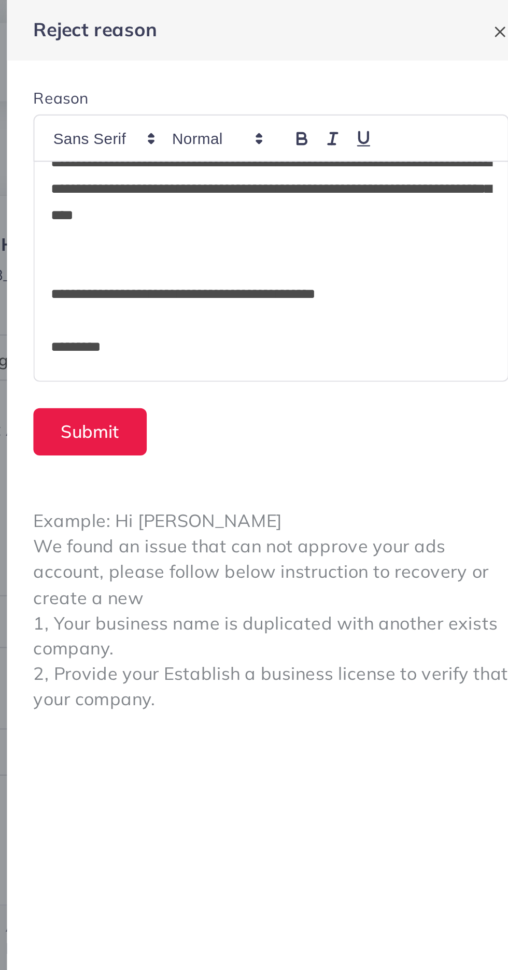
scroll to position [112, 0]
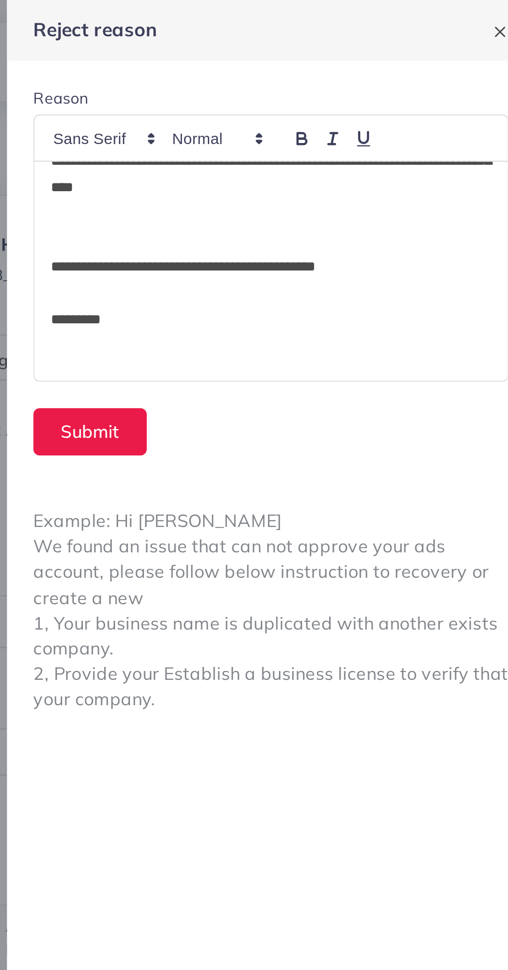
click at [300, 164] on p at bounding box center [383, 163] width 207 height 12
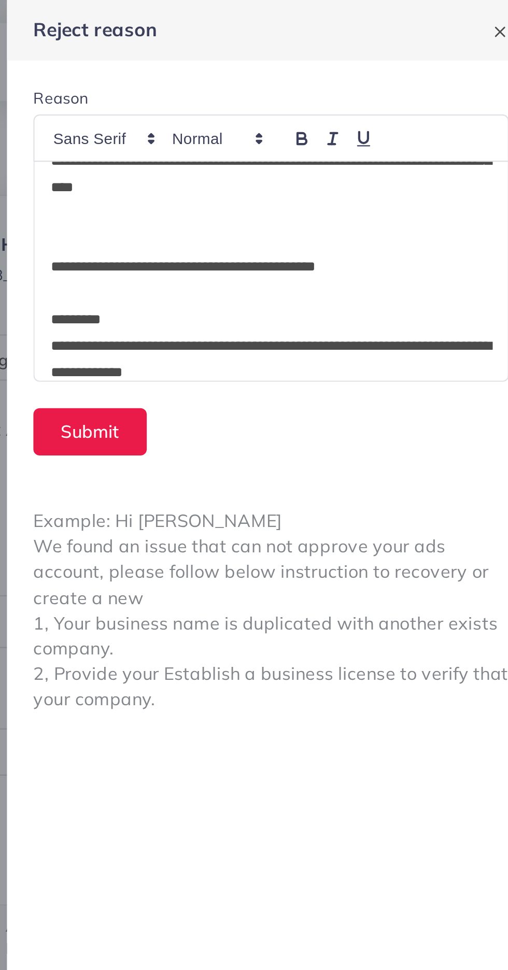
click at [314, 146] on p "*********" at bounding box center [383, 151] width 207 height 12
click at [299, 207] on button "Submit" at bounding box center [297, 203] width 53 height 22
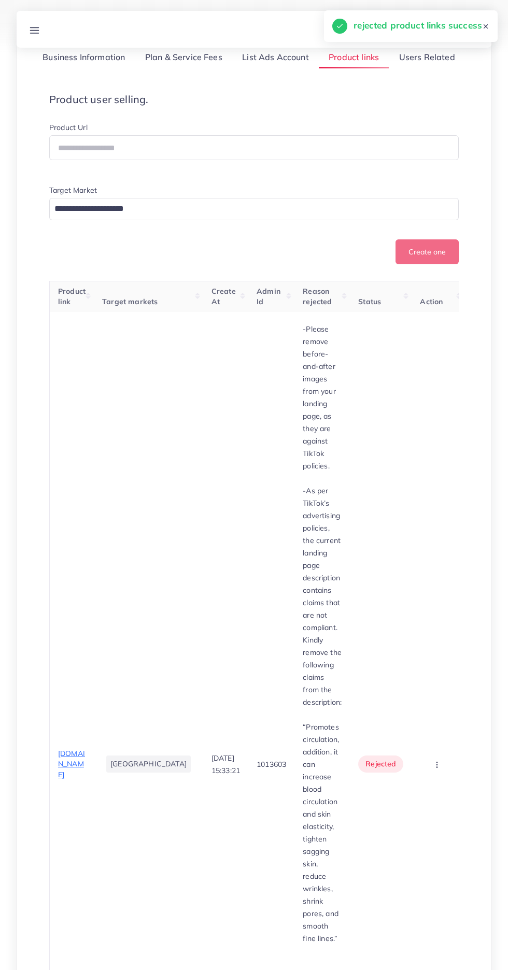
scroll to position [146, 0]
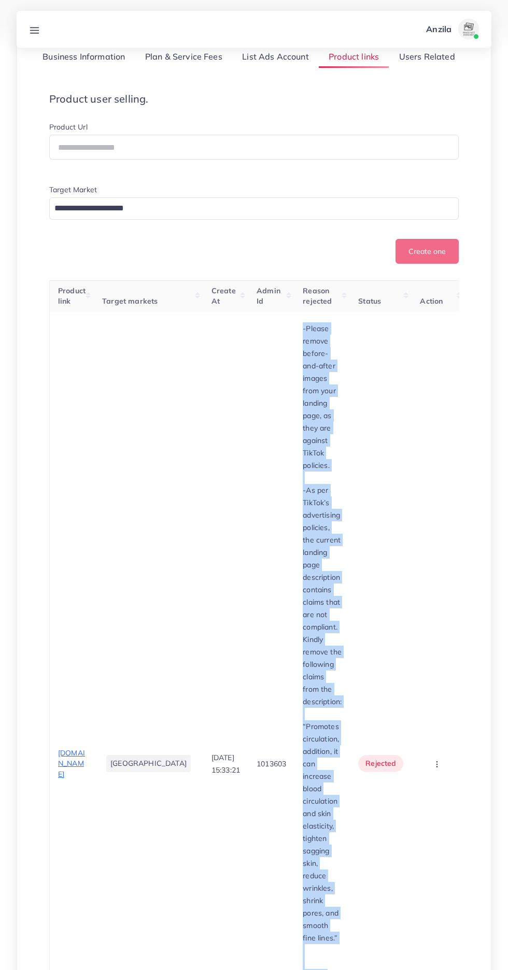
copy div "-Please remove before-and-after images from your landing page, as they are agai…"
